Goal: Navigation & Orientation: Understand site structure

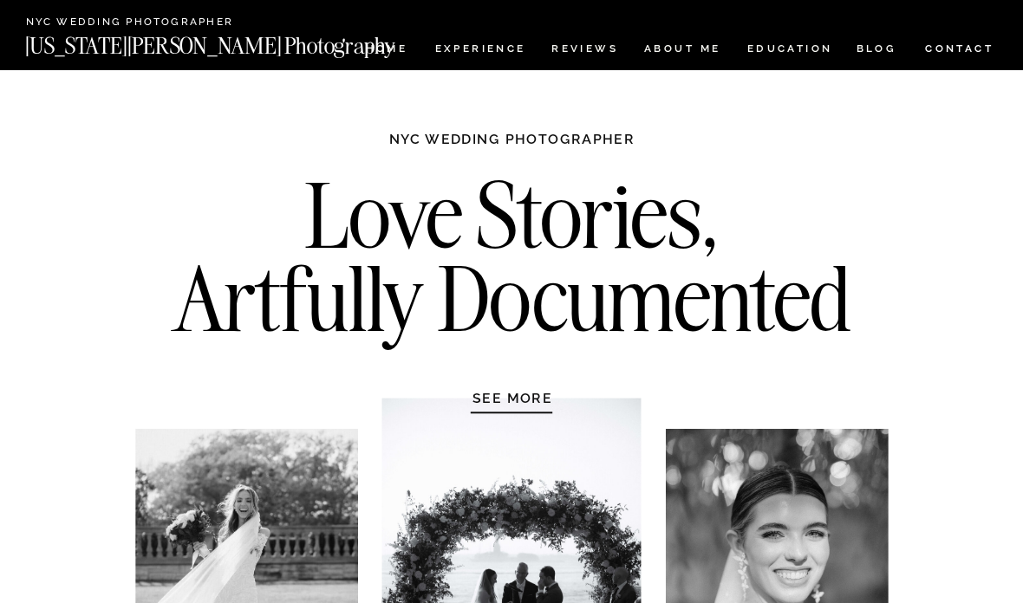
click at [513, 44] on nav "Experience" at bounding box center [479, 50] width 89 height 15
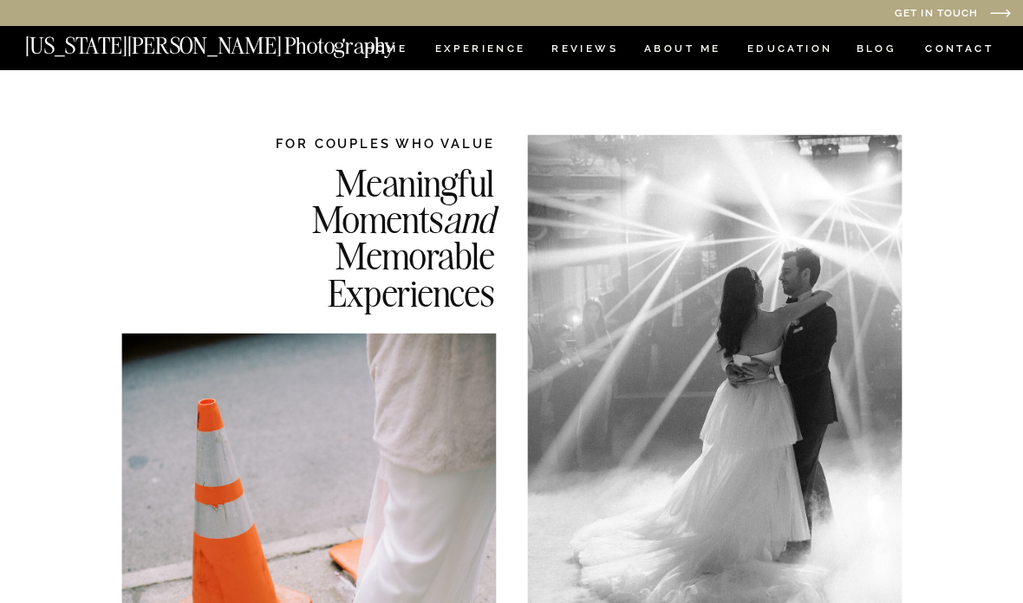
click at [767, 55] on nav "EDUCATION" at bounding box center [789, 50] width 89 height 15
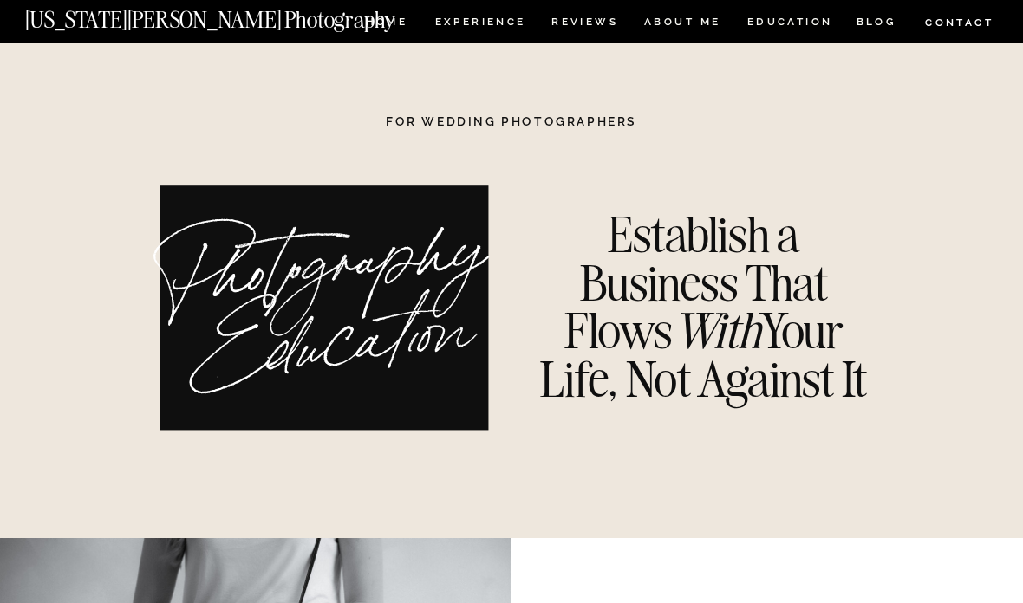
click at [591, 19] on nav "REVIEWS" at bounding box center [583, 24] width 64 height 15
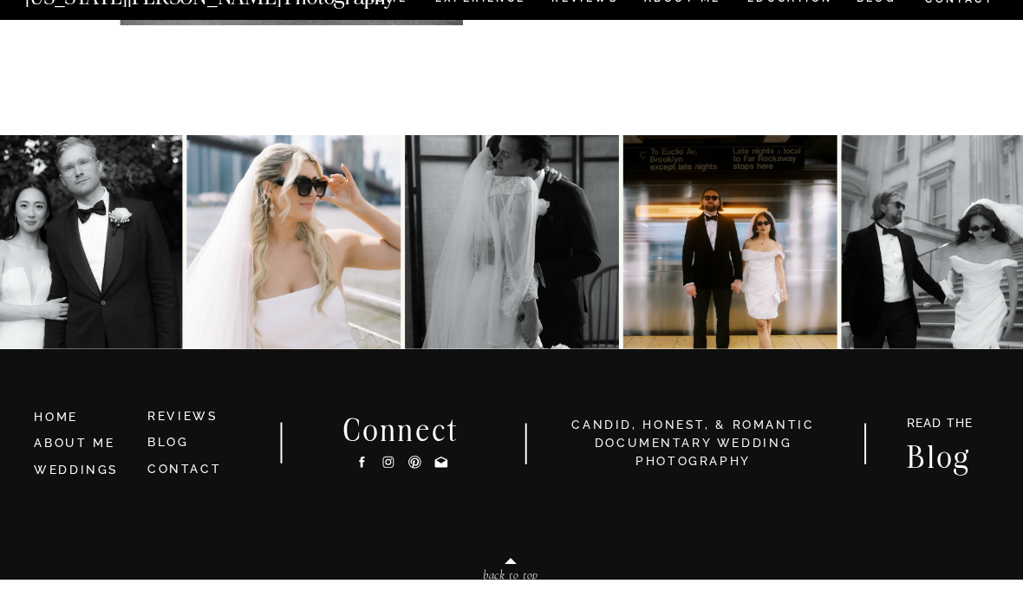
scroll to position [5270, 0]
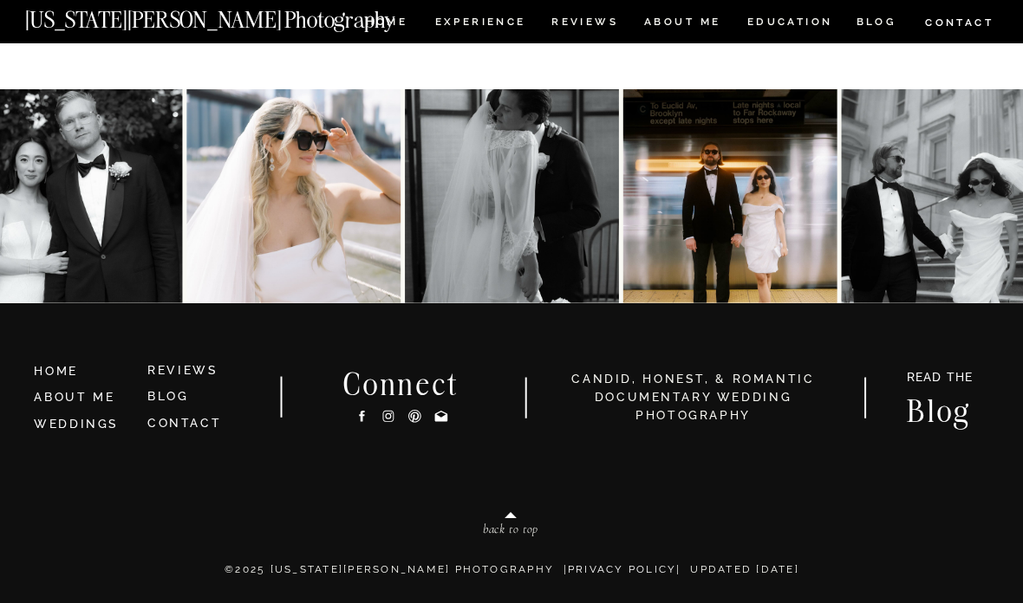
click at [661, 30] on nav "ABOUT ME" at bounding box center [681, 24] width 77 height 15
